Goal: Task Accomplishment & Management: Manage account settings

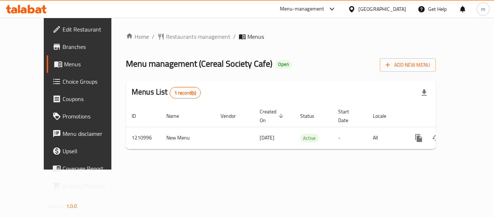
click at [63, 79] on span "Choice Groups" at bounding box center [92, 81] width 58 height 9
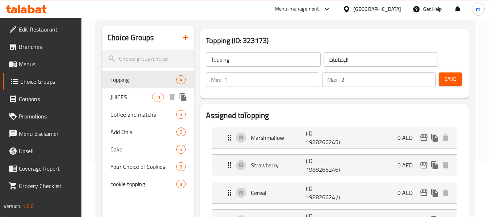
scroll to position [72, 0]
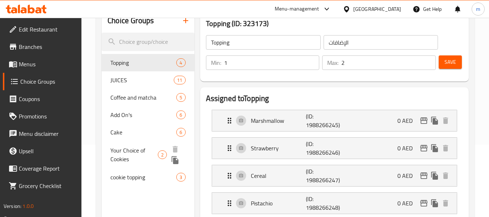
drag, startPoint x: 117, startPoint y: 159, endPoint x: 164, endPoint y: 143, distance: 49.8
click at [117, 158] on span "Your Choice of Cookies" at bounding box center [133, 154] width 47 height 17
type input "Your Choice of Cookies"
type input "اختيارك من كوكيز"
type input "1"
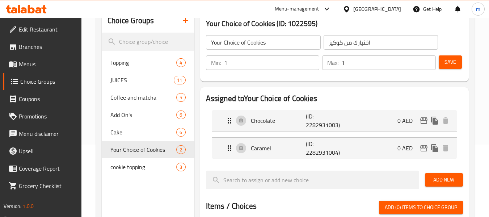
scroll to position [109, 0]
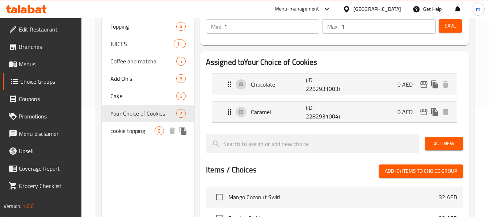
click at [128, 133] on span "cookie topping" at bounding box center [132, 130] width 44 height 9
type input "cookie topping"
type input "اضافات للكوكيز"
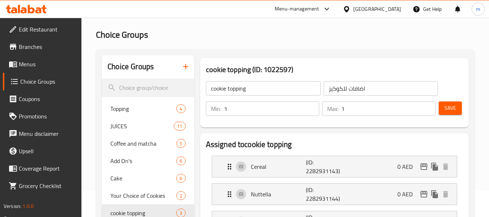
scroll to position [0, 0]
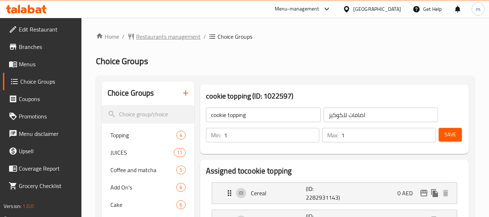
click at [168, 38] on span "Restaurants management" at bounding box center [168, 36] width 64 height 9
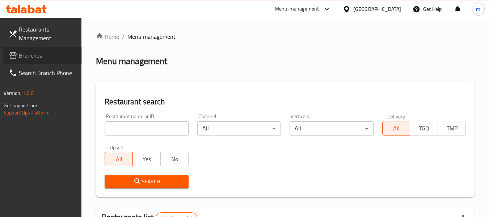
click at [43, 54] on span "Branches" at bounding box center [47, 55] width 57 height 9
